Goal: Check status: Check status

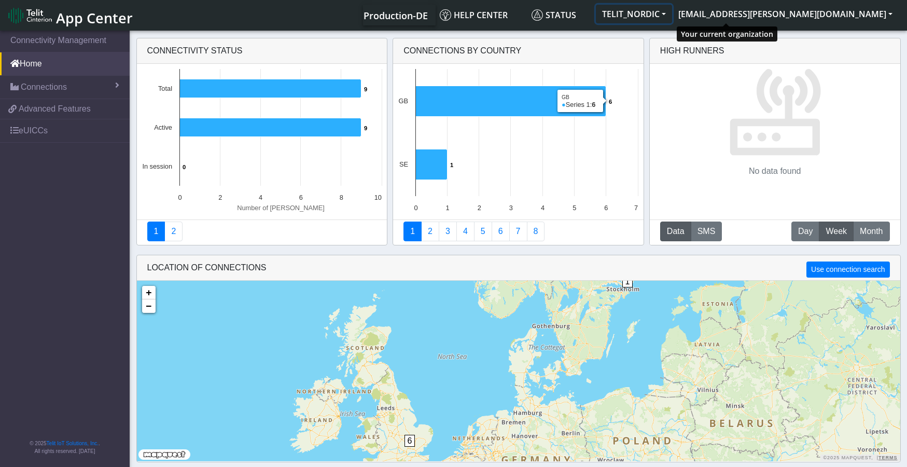
click at [672, 9] on button "TELIT_NORDIC" at bounding box center [634, 14] width 76 height 19
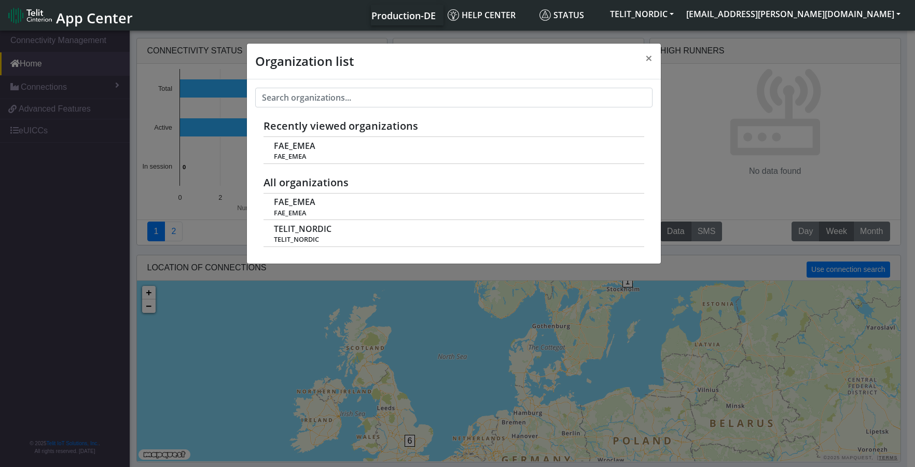
scroll to position [4, 0]
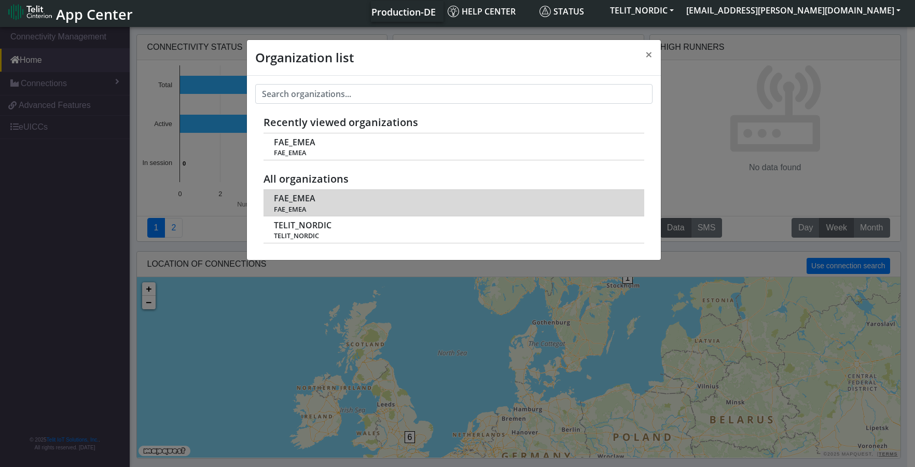
click at [308, 197] on span "FAE_EMEA" at bounding box center [294, 198] width 41 height 10
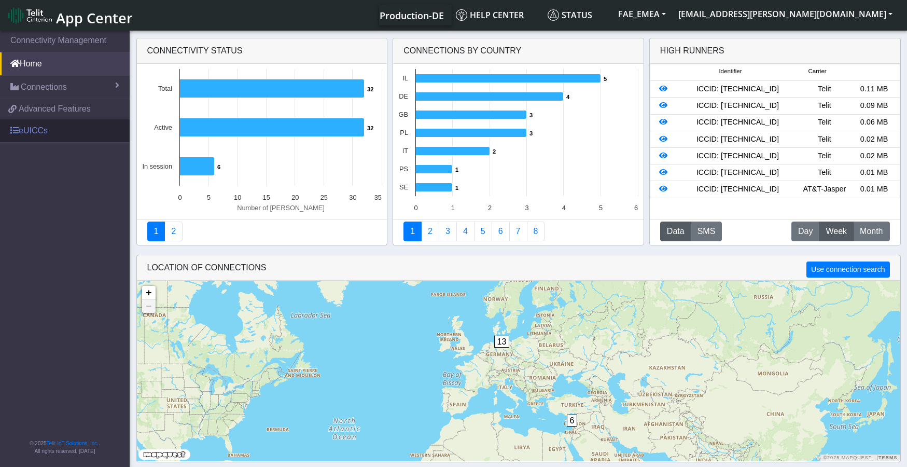
click at [28, 132] on link "eUICCs" at bounding box center [65, 130] width 130 height 23
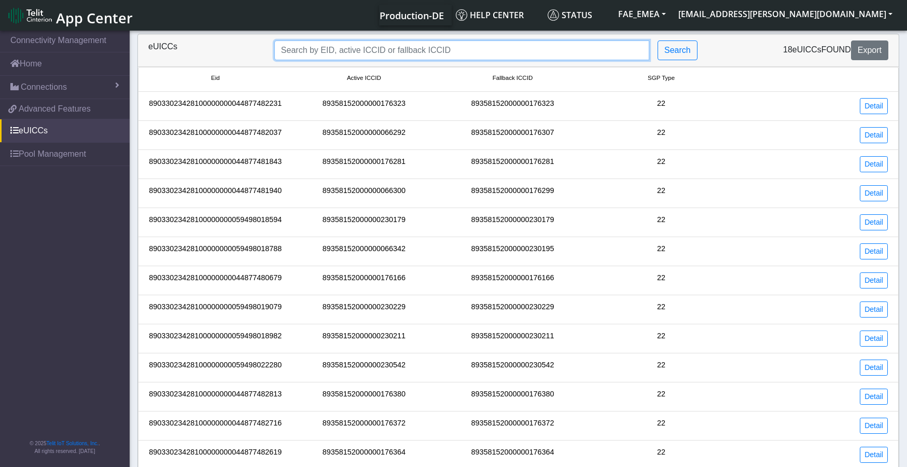
click at [318, 50] on input "Search..." at bounding box center [461, 50] width 375 height 20
paste input "89358152000000176281"
type input "89358152000000176281"
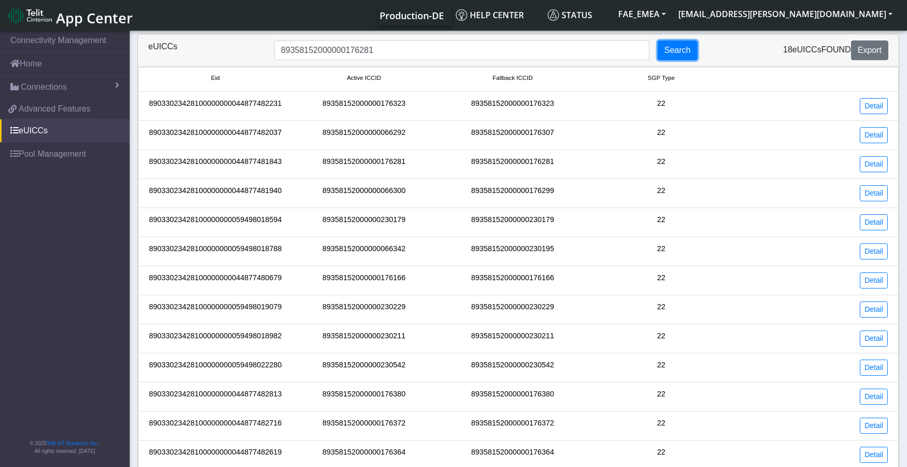
click at [674, 47] on button "Search" at bounding box center [678, 50] width 40 height 20
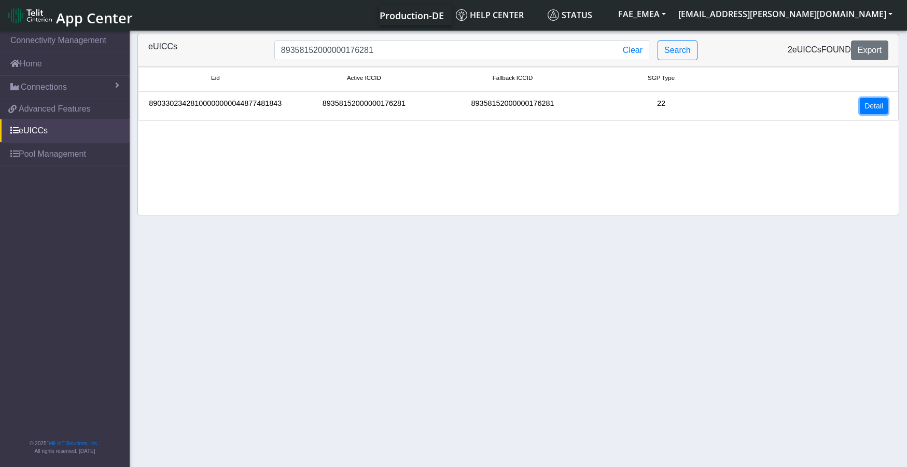
click at [869, 106] on link "Detail" at bounding box center [874, 106] width 28 height 16
